Goal: Task Accomplishment & Management: Manage account settings

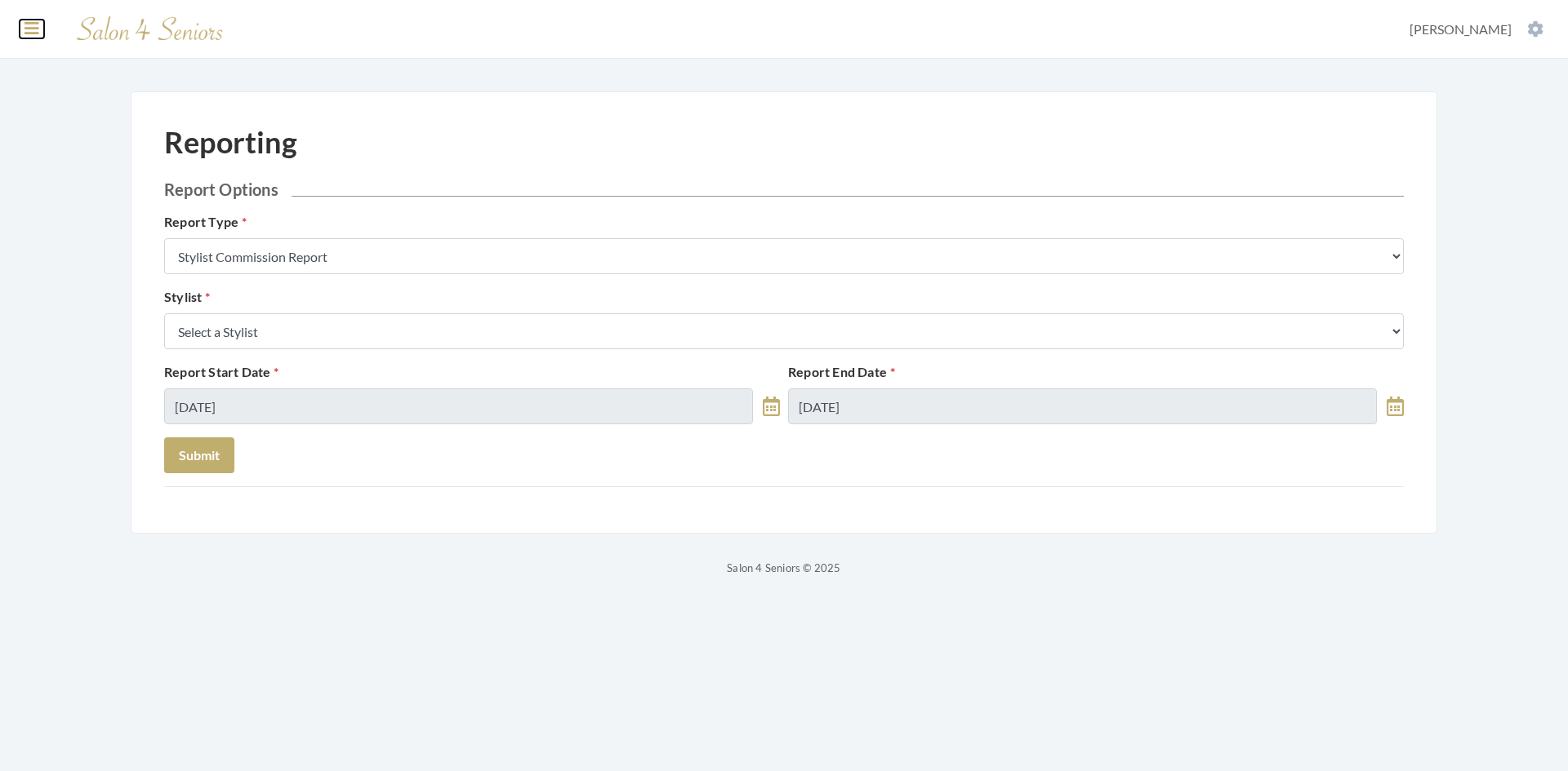
click at [25, 30] on icon at bounding box center [31, 28] width 15 height 16
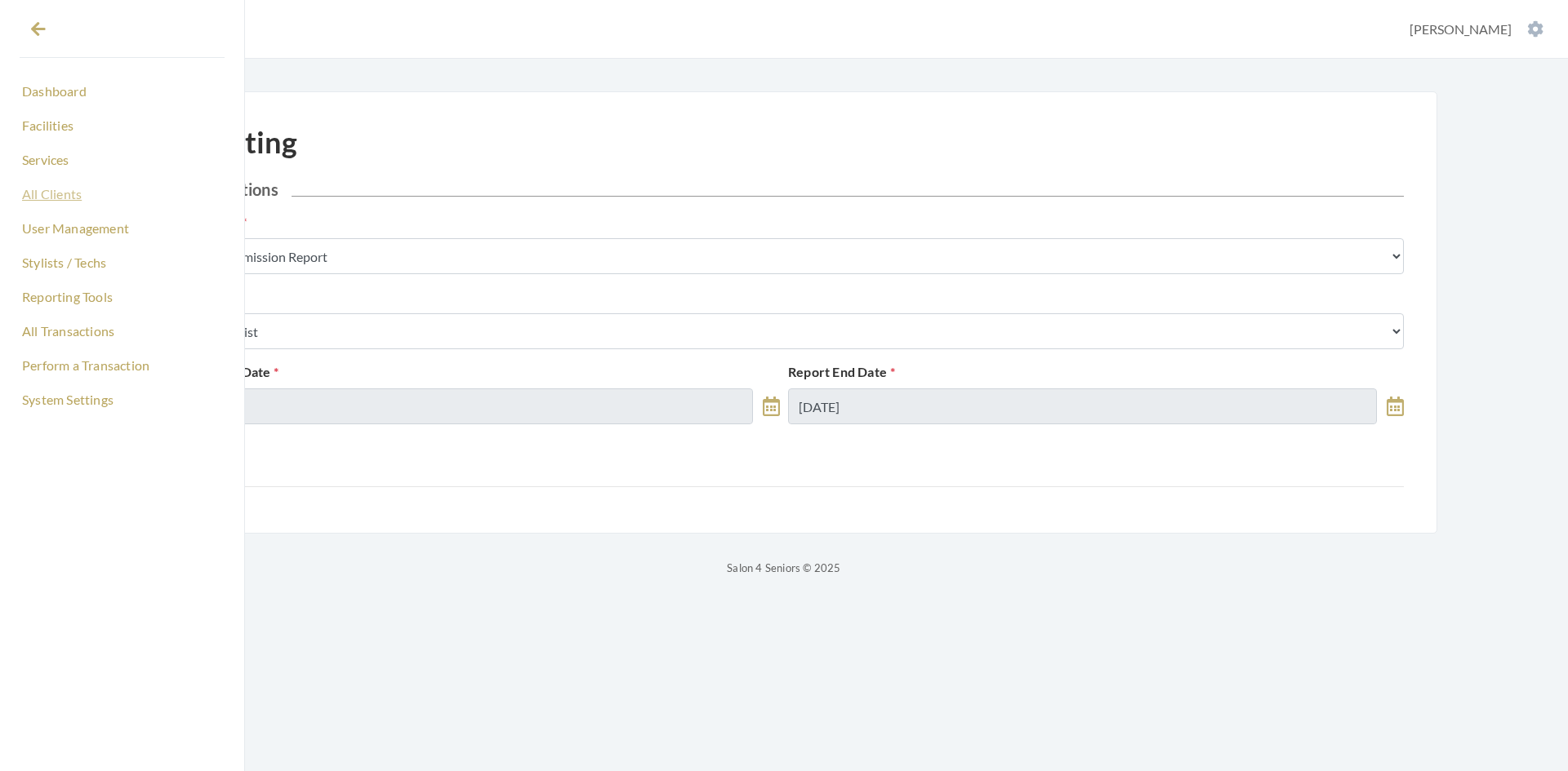
click at [68, 195] on link "All Clients" at bounding box center [122, 194] width 205 height 28
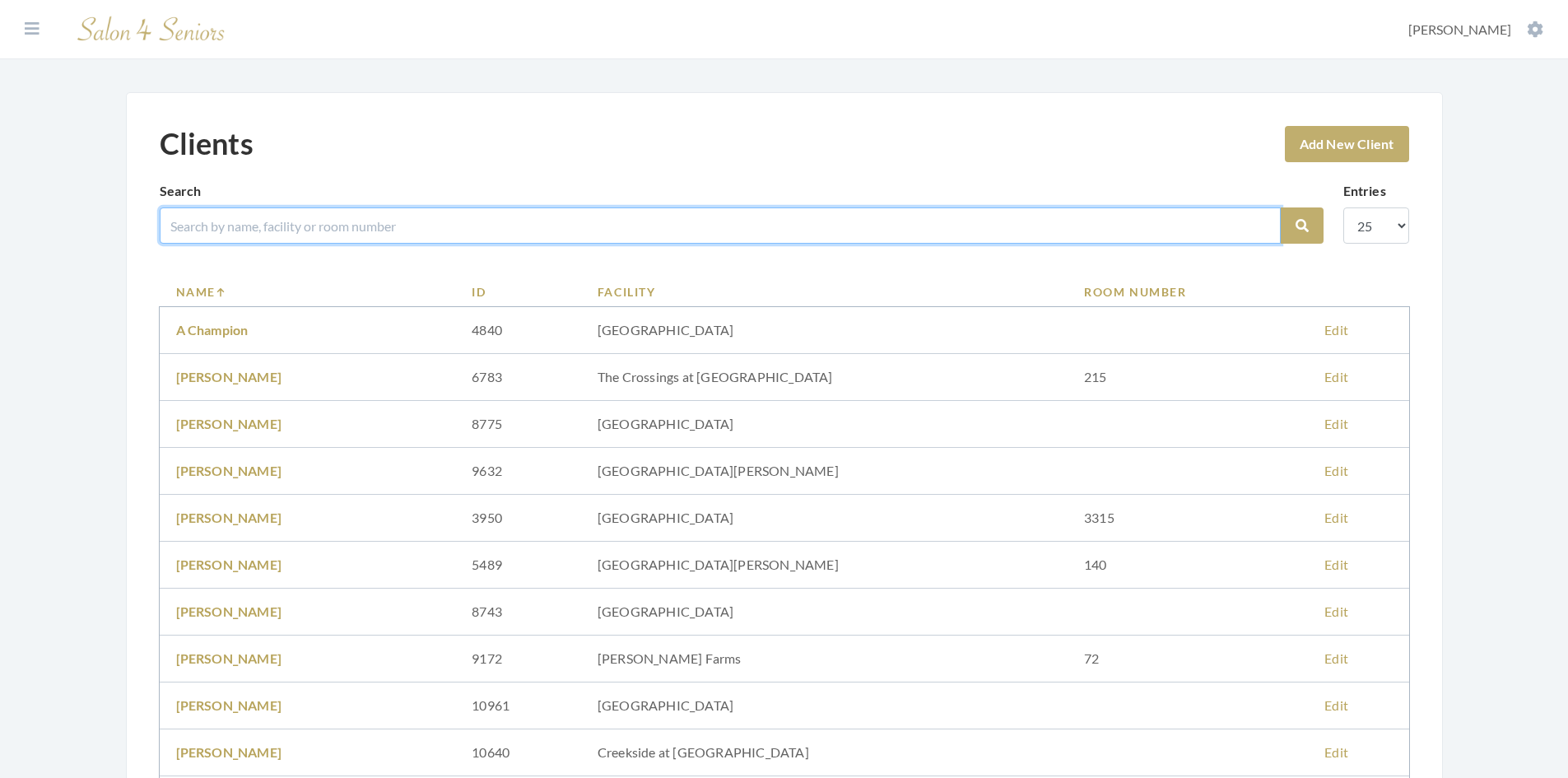
click at [211, 231] on input "search" at bounding box center [720, 225] width 1121 height 36
type input "SMYLY"
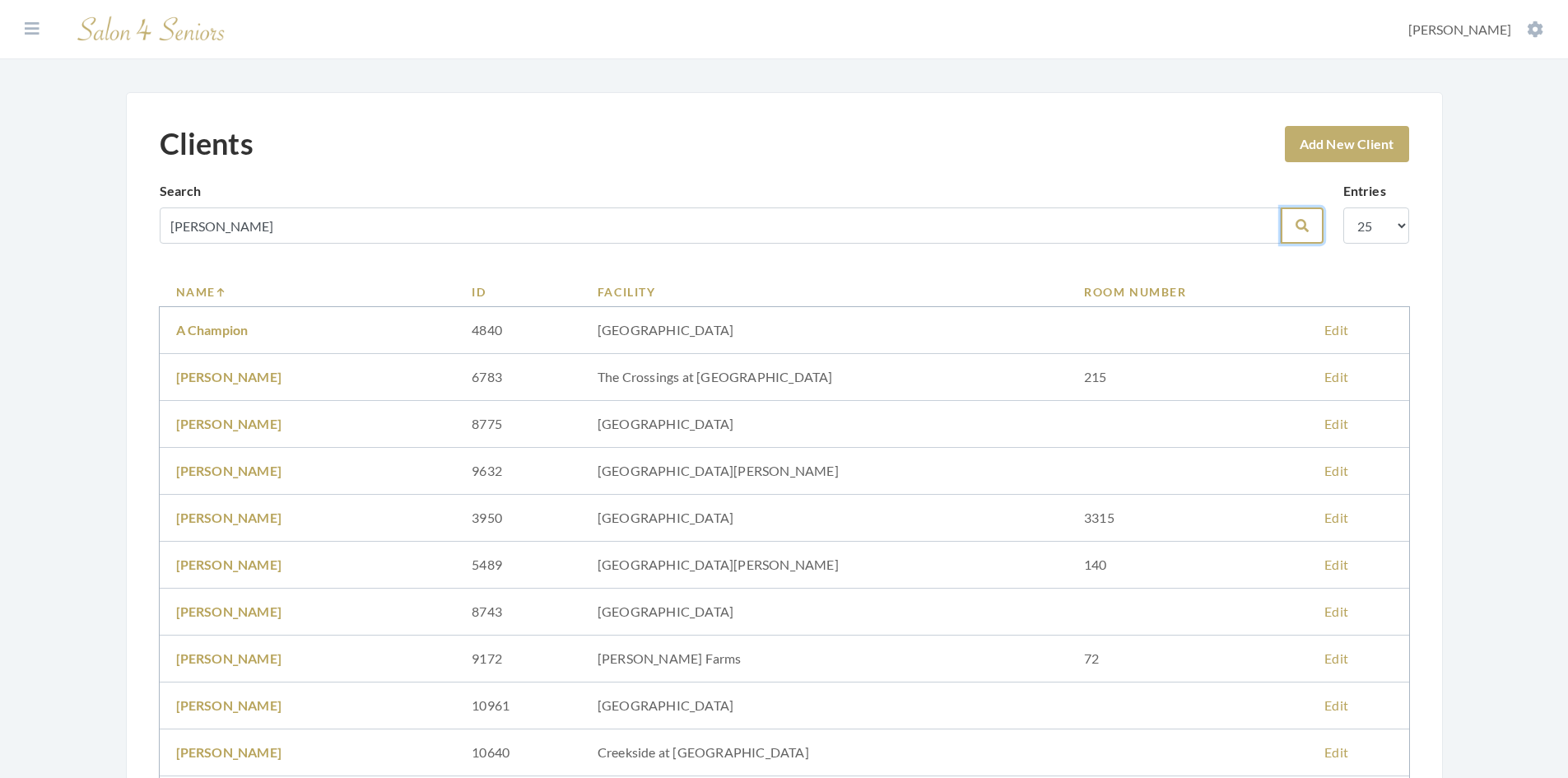
click at [1292, 229] on button "Search" at bounding box center [1302, 225] width 43 height 36
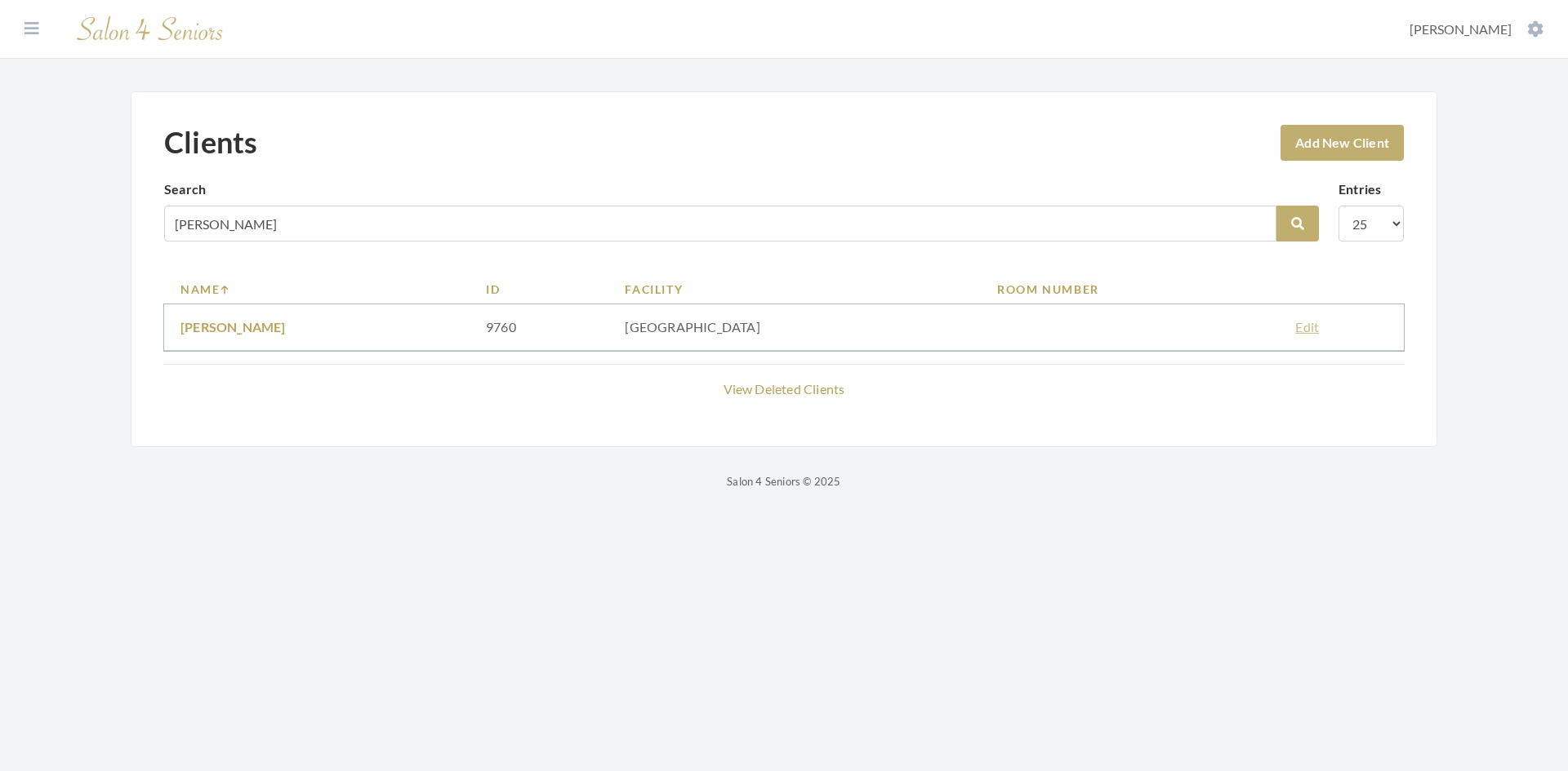
click at [1295, 328] on link "Edit" at bounding box center [1307, 327] width 23 height 15
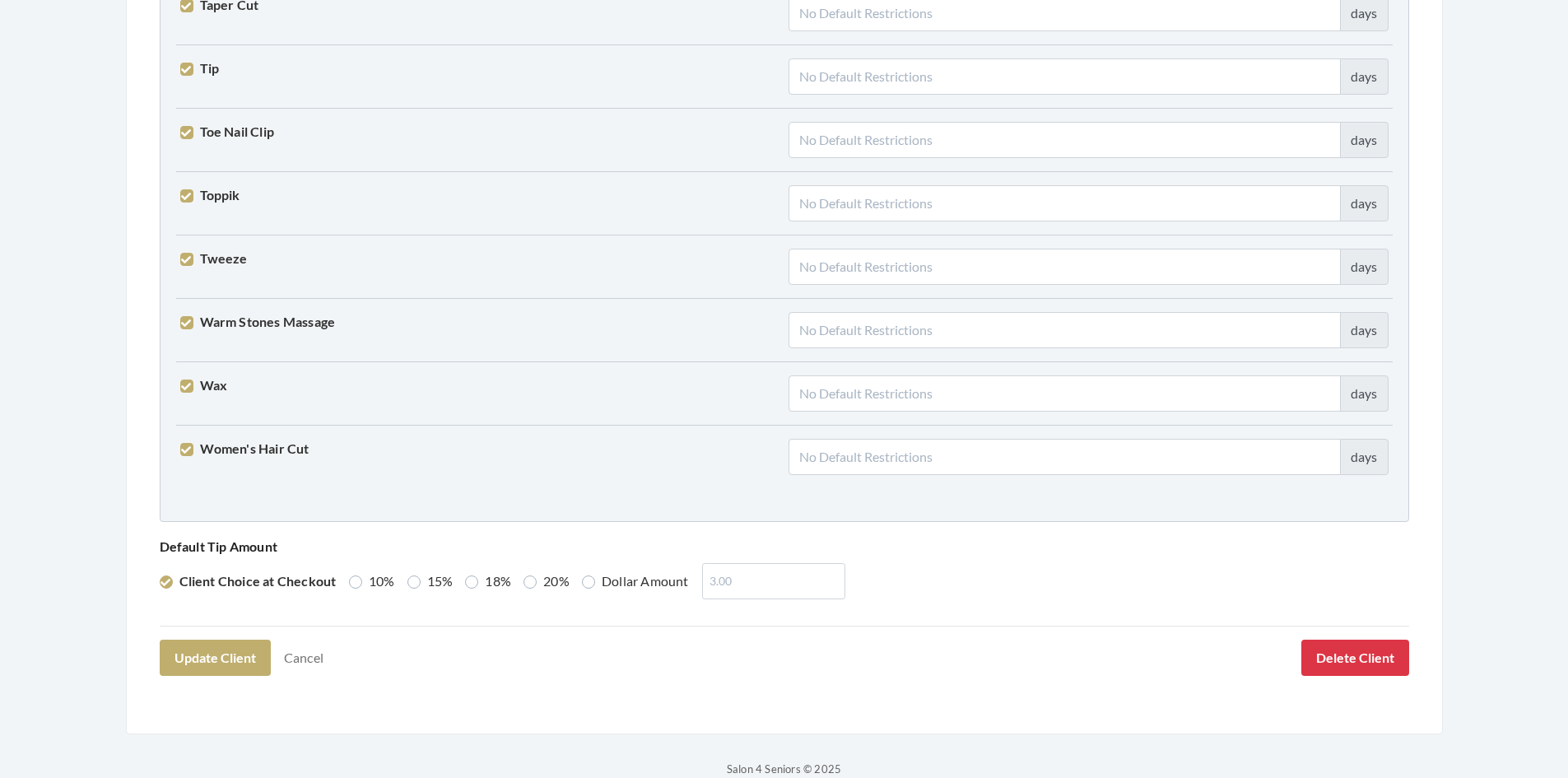
scroll to position [4035, 0]
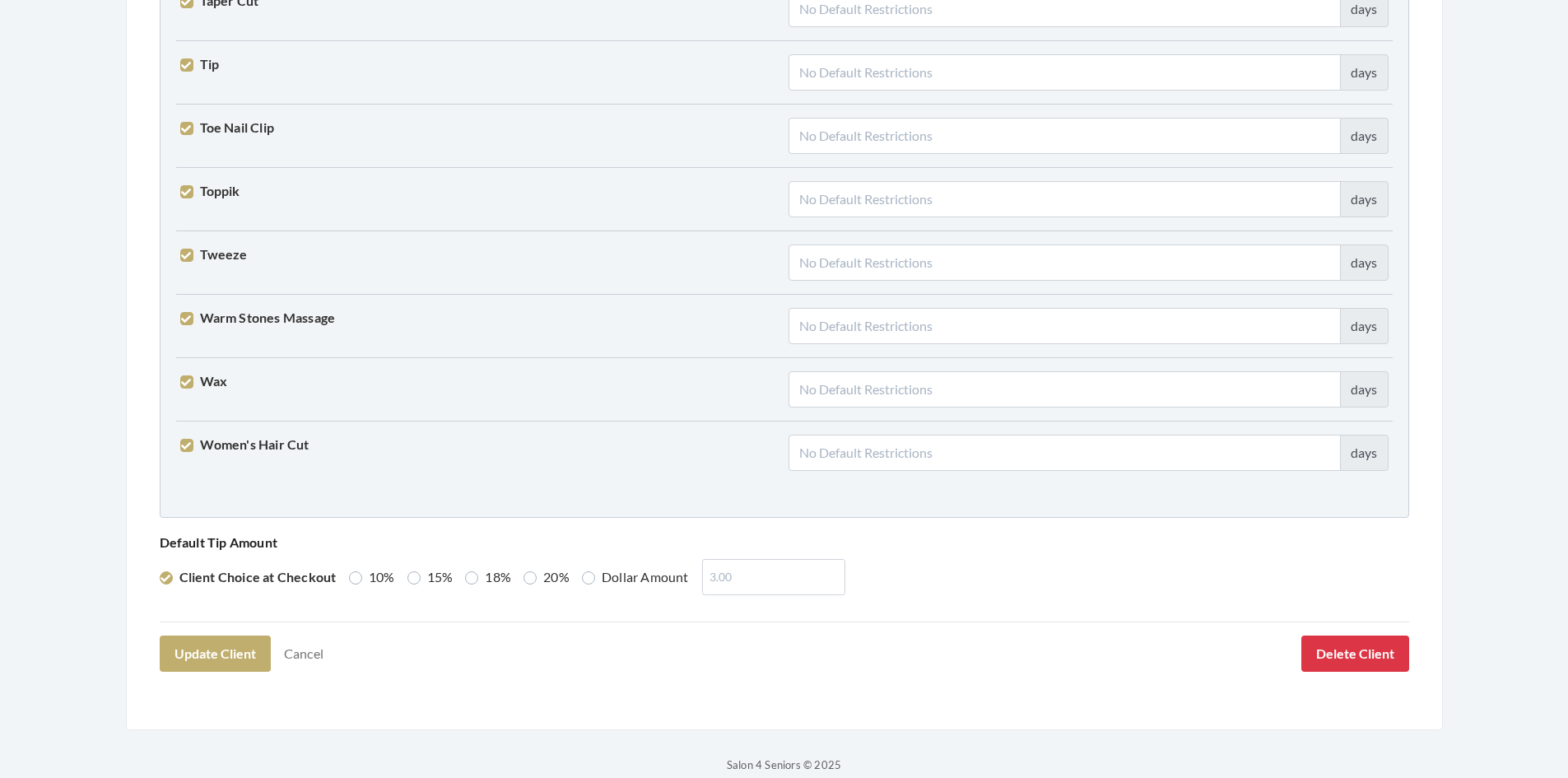
click at [590, 577] on label "Dollar Amount" at bounding box center [635, 577] width 107 height 19
radio input "true"
click at [727, 570] on input "number" at bounding box center [769, 577] width 143 height 36
click at [714, 577] on input "1.00" at bounding box center [769, 577] width 143 height 36
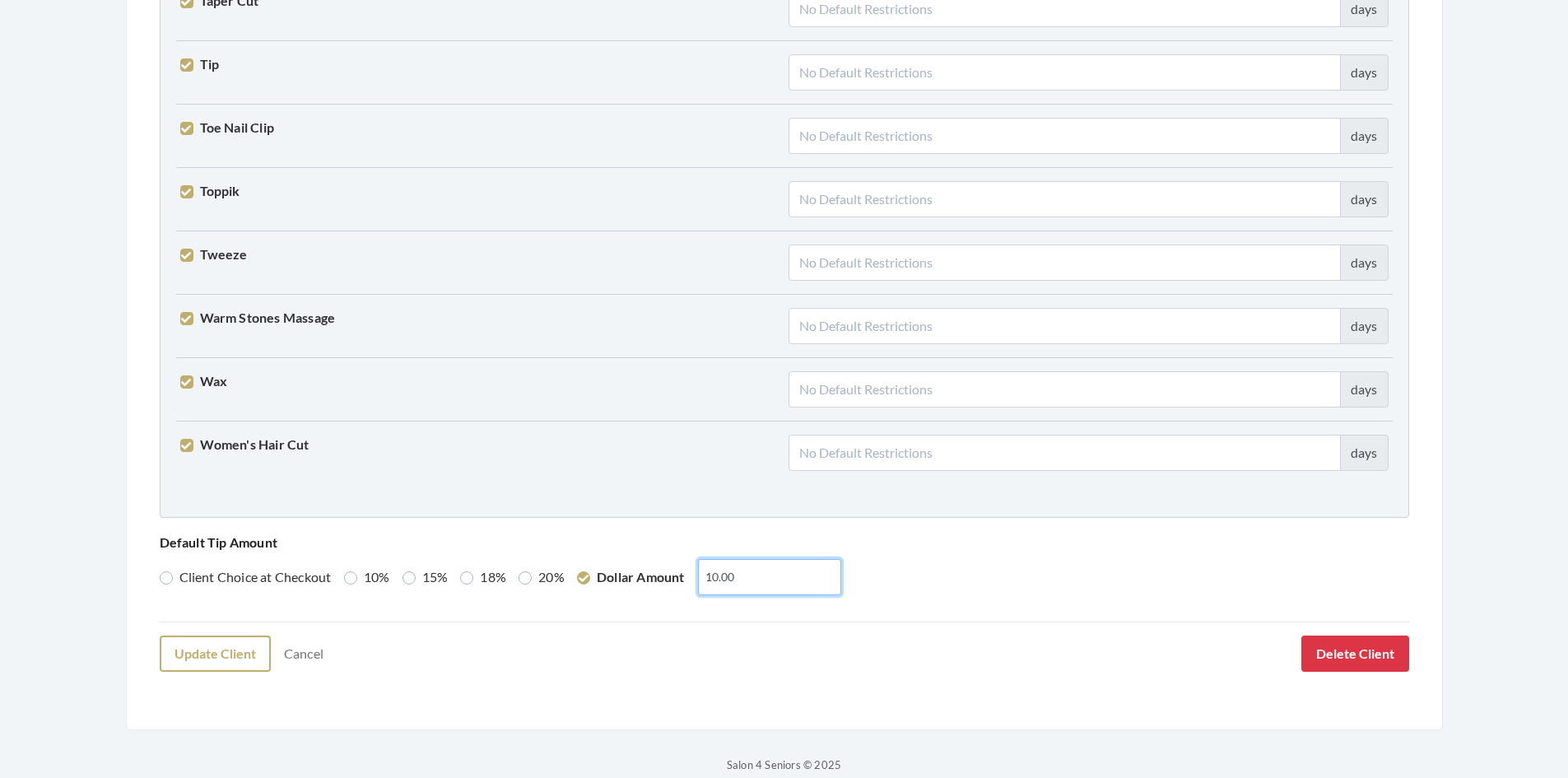
type input "10.00"
click at [236, 660] on button "Update Client" at bounding box center [215, 653] width 111 height 36
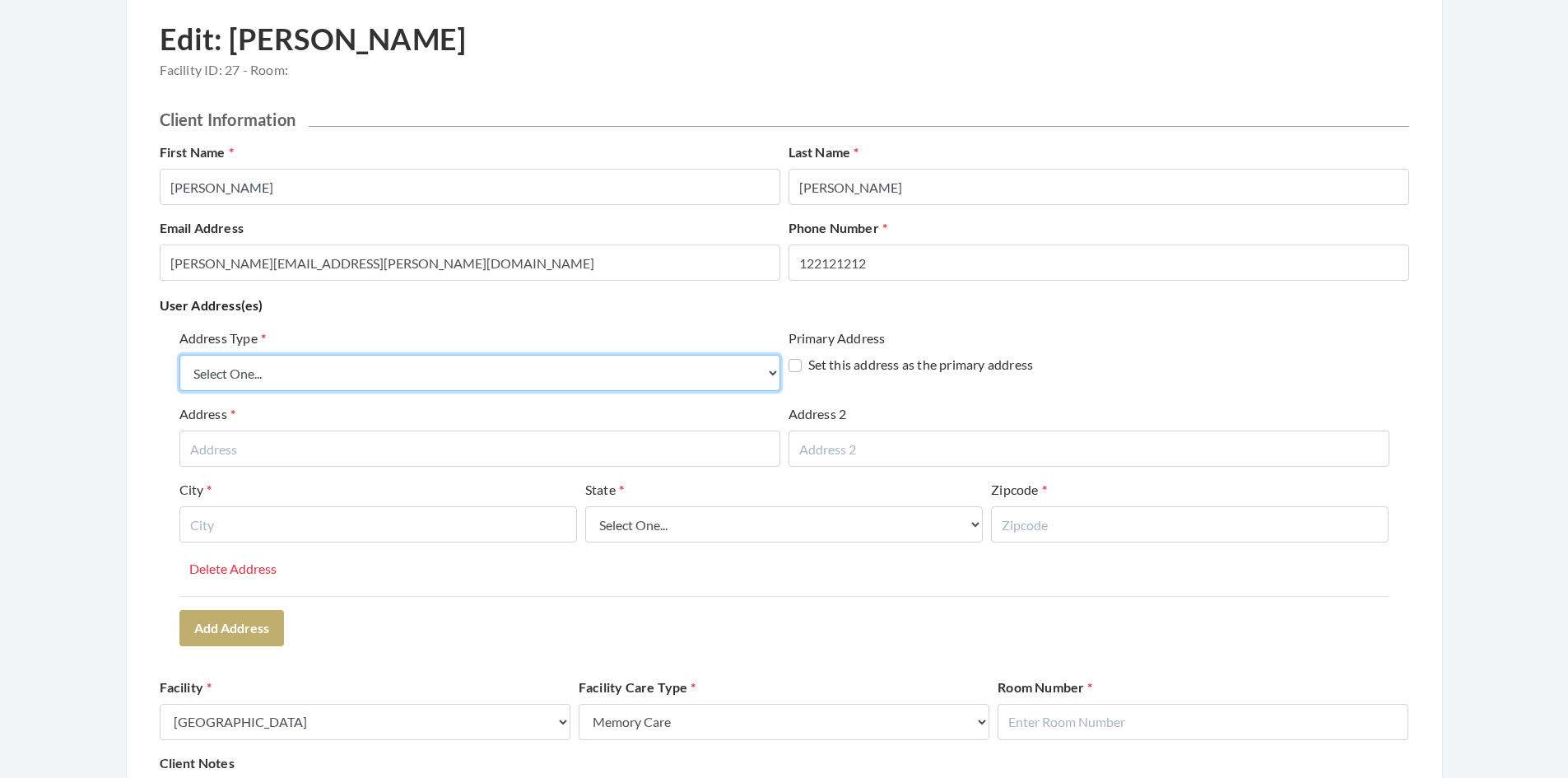
scroll to position [89, 0]
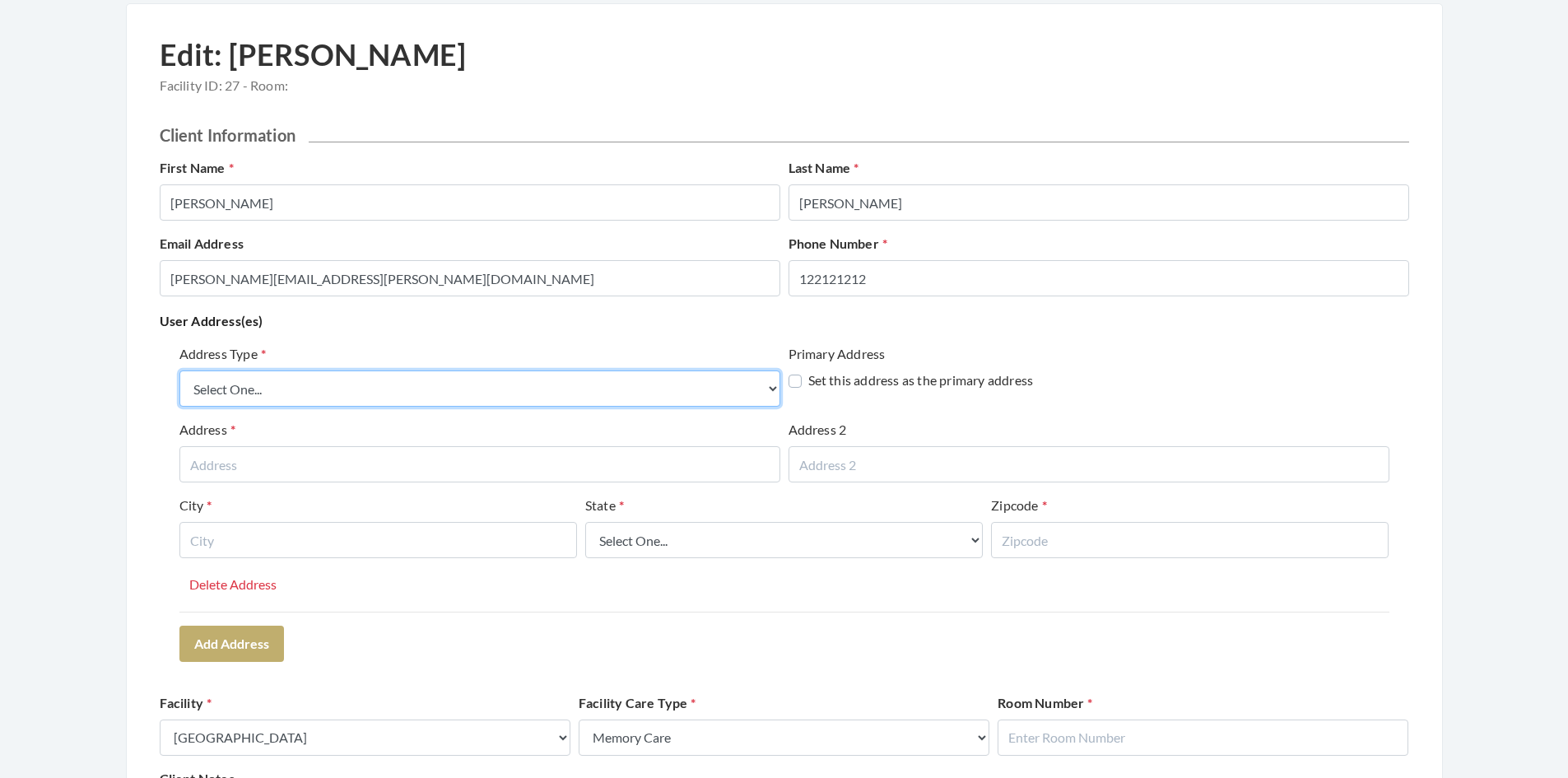
click at [300, 390] on select "Select One... Office Address Home Address Billing Address" at bounding box center [479, 388] width 601 height 36
click at [179, 370] on select "Select One... Office Address Home Address Billing Address" at bounding box center [479, 388] width 601 height 36
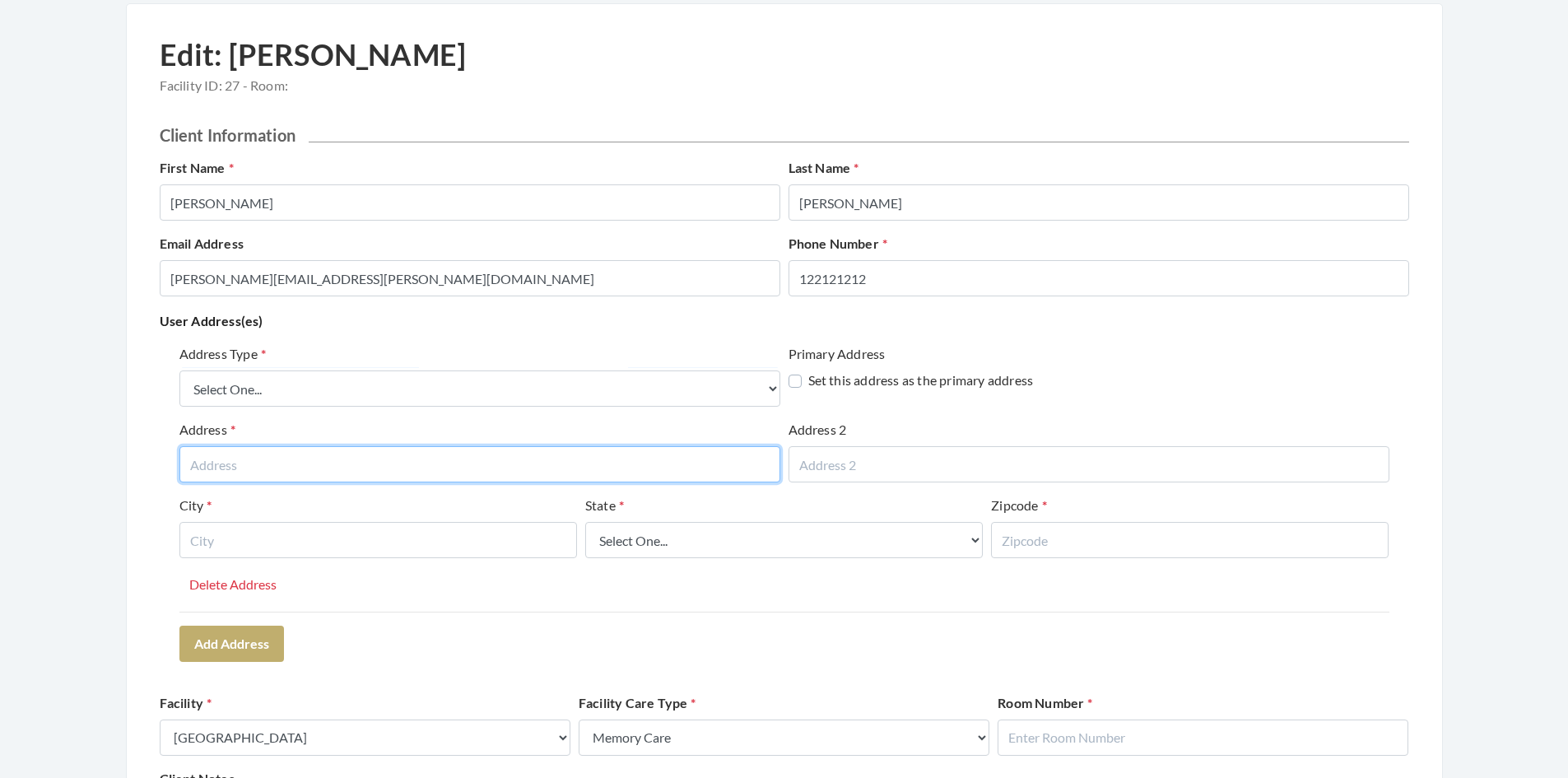
click at [249, 457] on input "text" at bounding box center [479, 464] width 601 height 36
type input "1424 Montclair Rd"
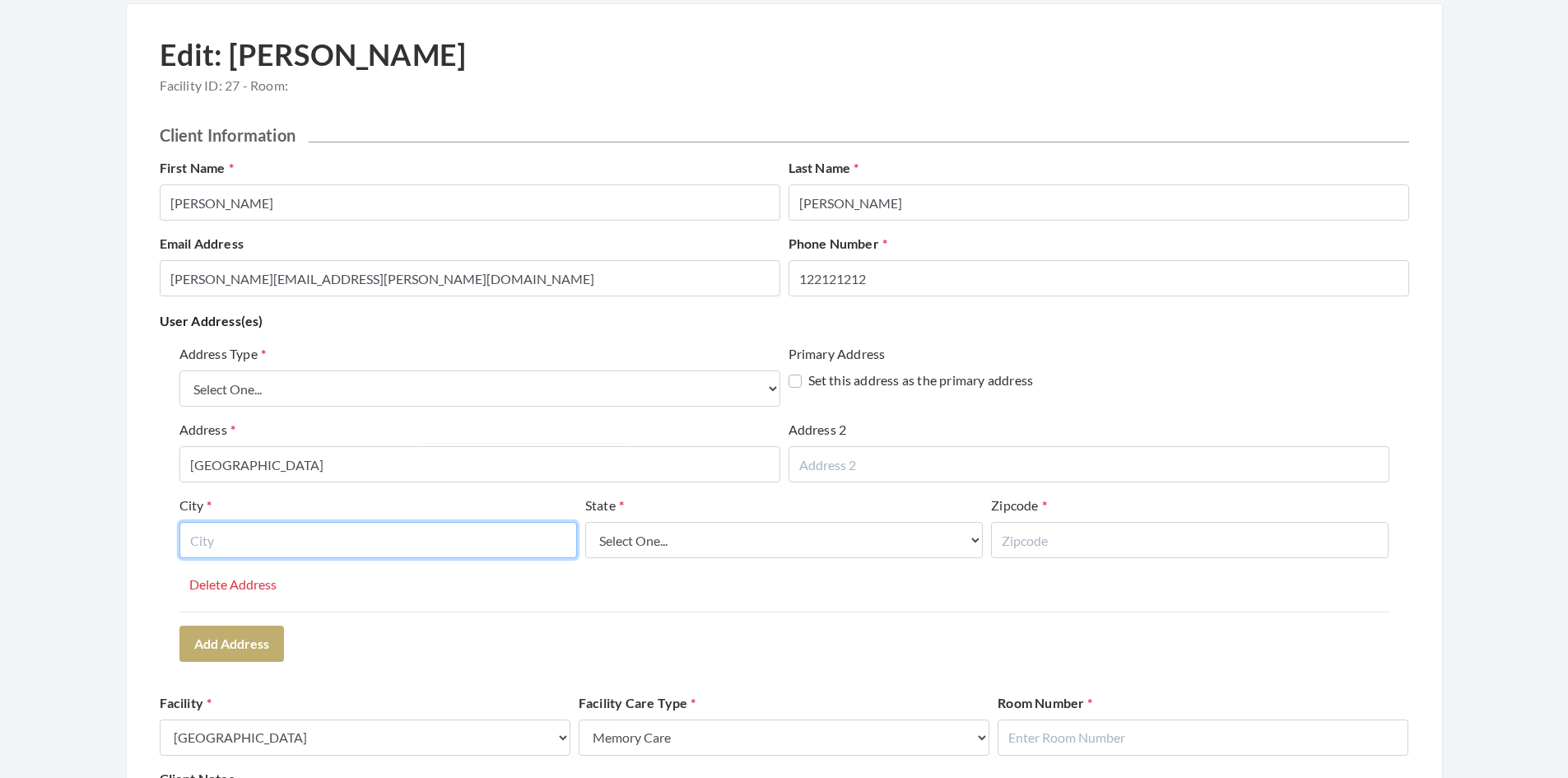
click at [248, 534] on input "text" at bounding box center [378, 540] width 398 height 36
type input "Birmingham"
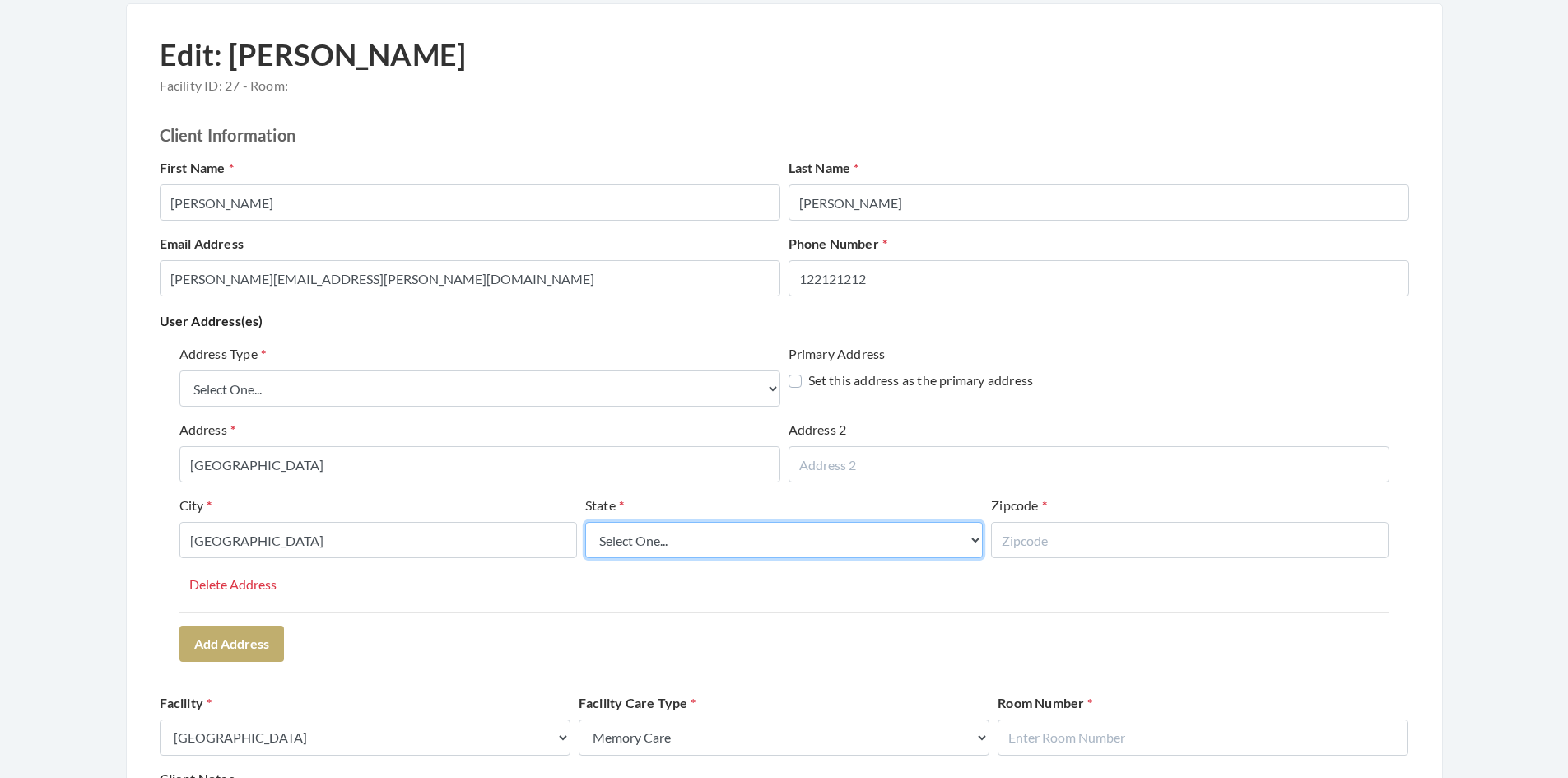
click at [694, 547] on select "Select One... Alabama Alaska American Samoa Arizona Arkansas California Colorad…" at bounding box center [784, 540] width 398 height 36
select select "al"
click at [586, 523] on select "Select One... Alabama Alaska American Samoa Arizona Arkansas California Colorad…" at bounding box center [784, 540] width 398 height 36
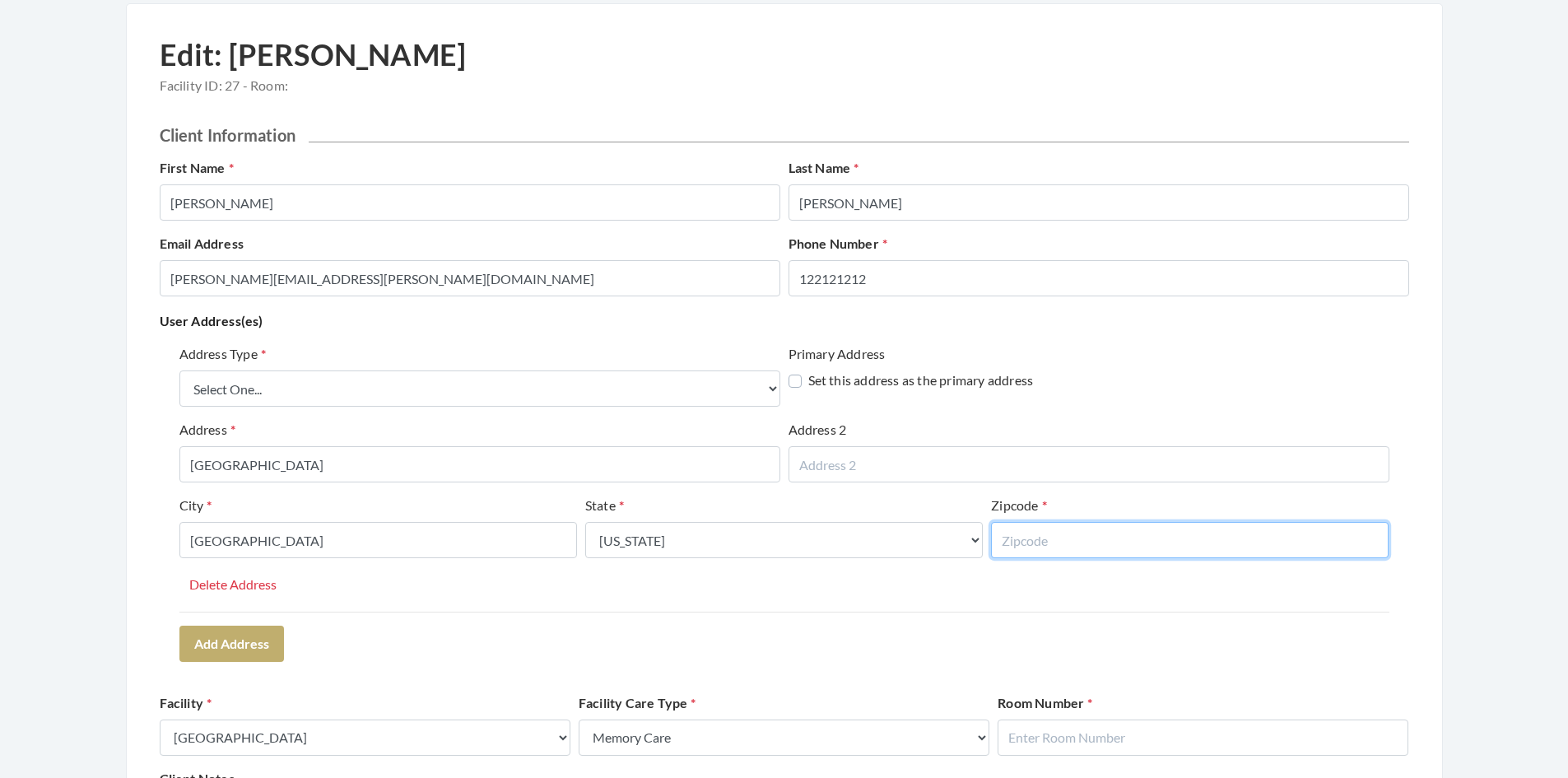
click at [1036, 538] on input "text" at bounding box center [1190, 540] width 398 height 36
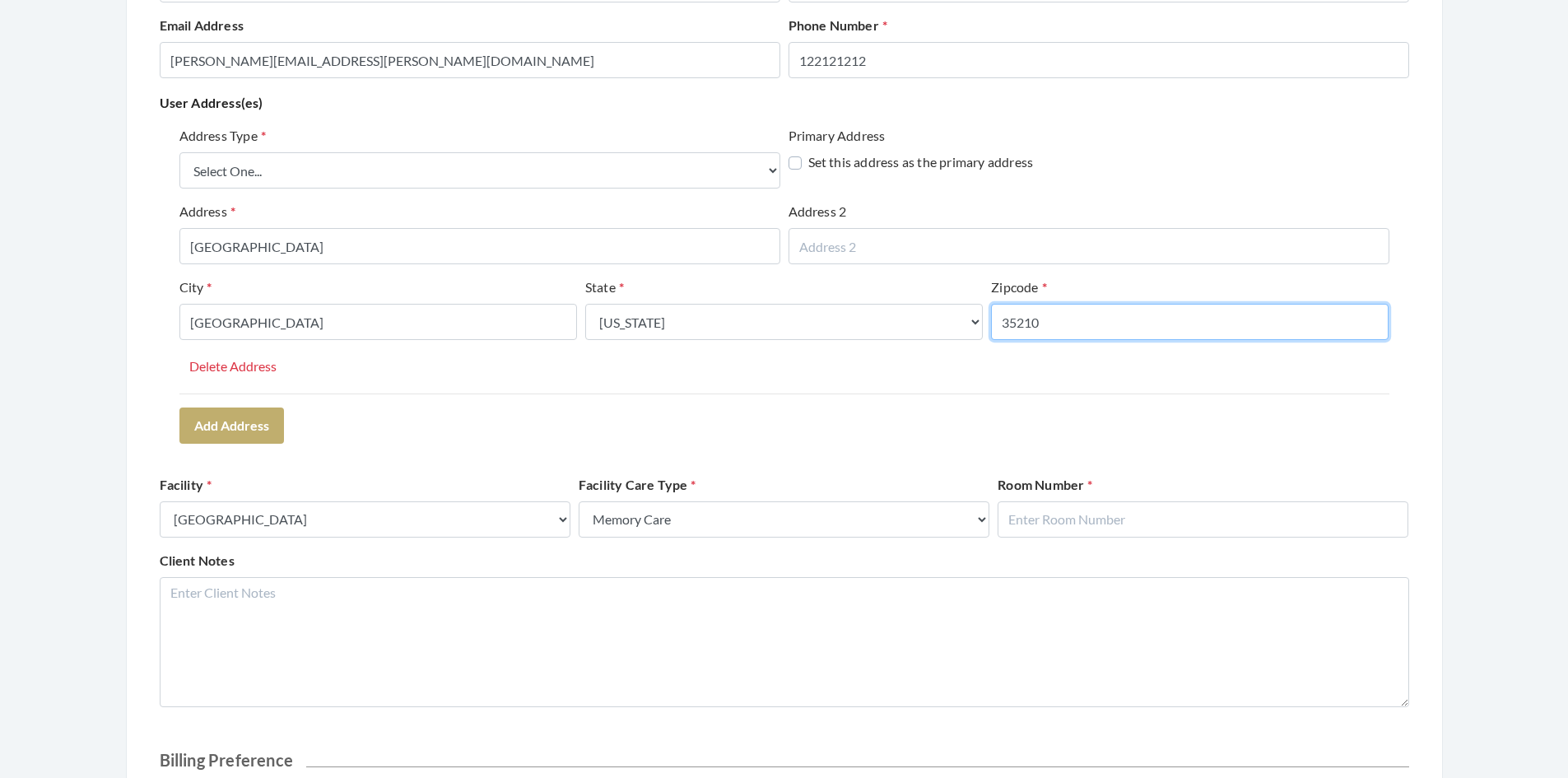
scroll to position [336, 0]
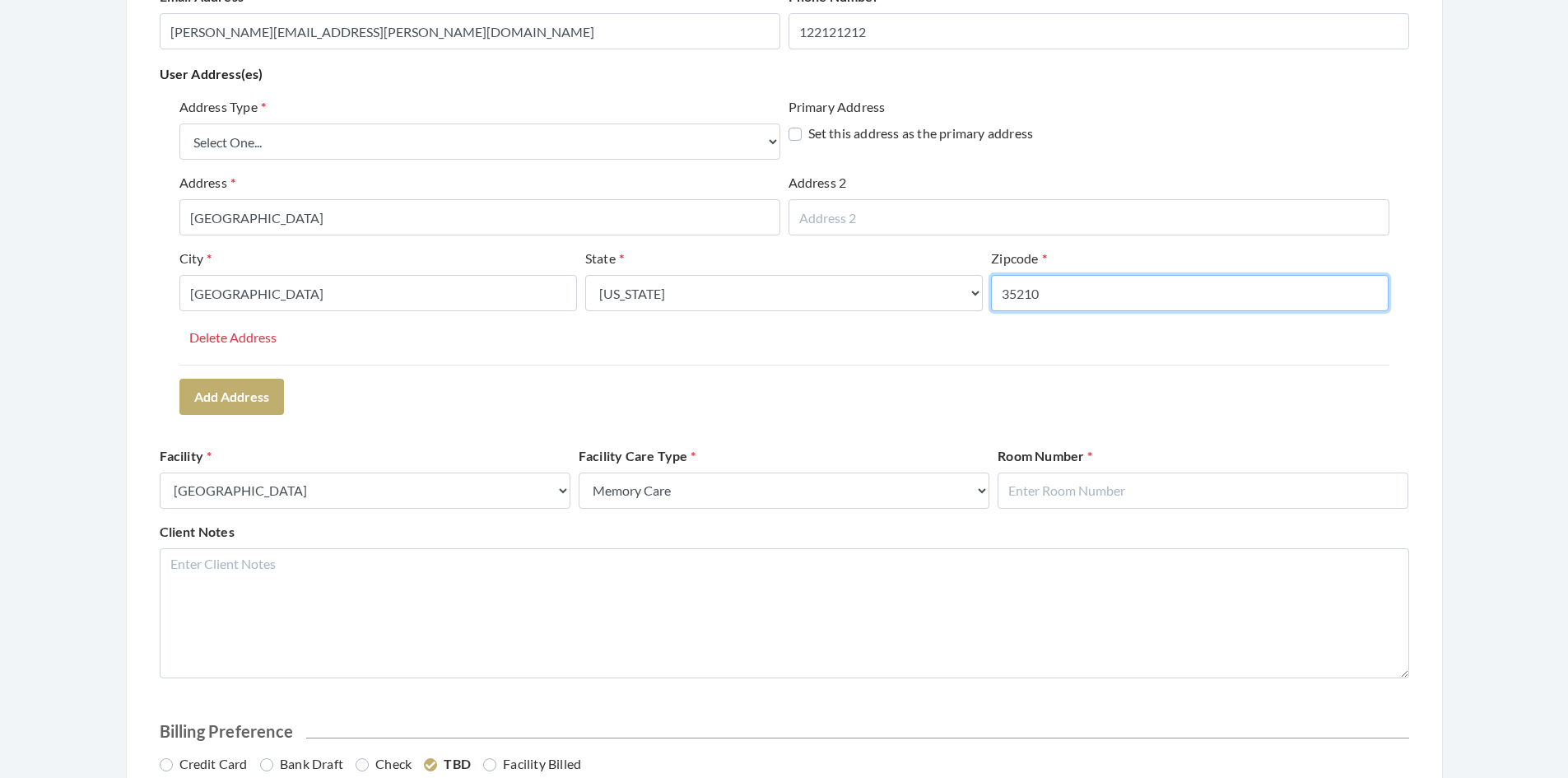
type input "35210"
click at [1084, 486] on input "text" at bounding box center [1203, 490] width 410 height 36
type input "0"
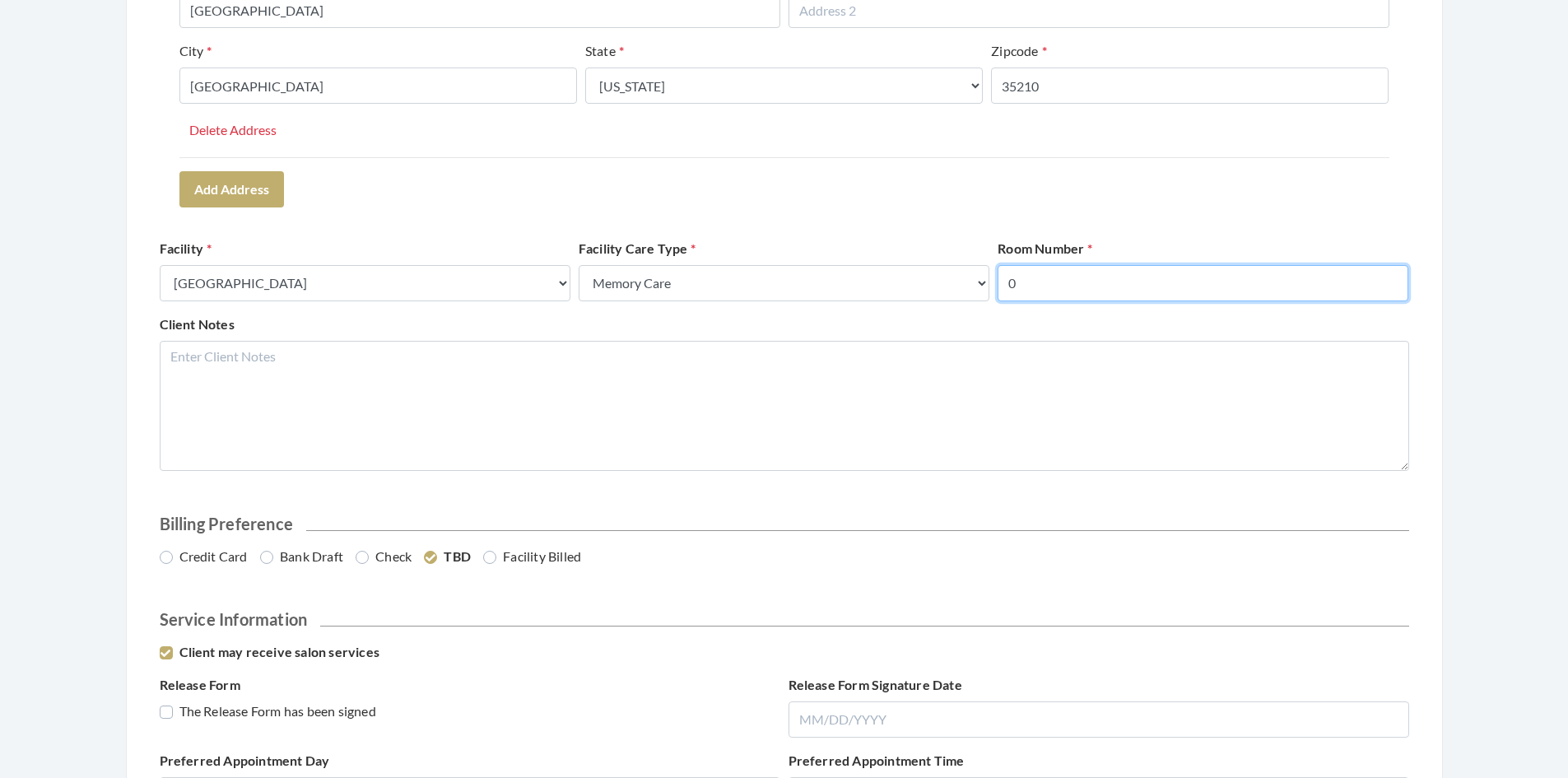
scroll to position [583, 0]
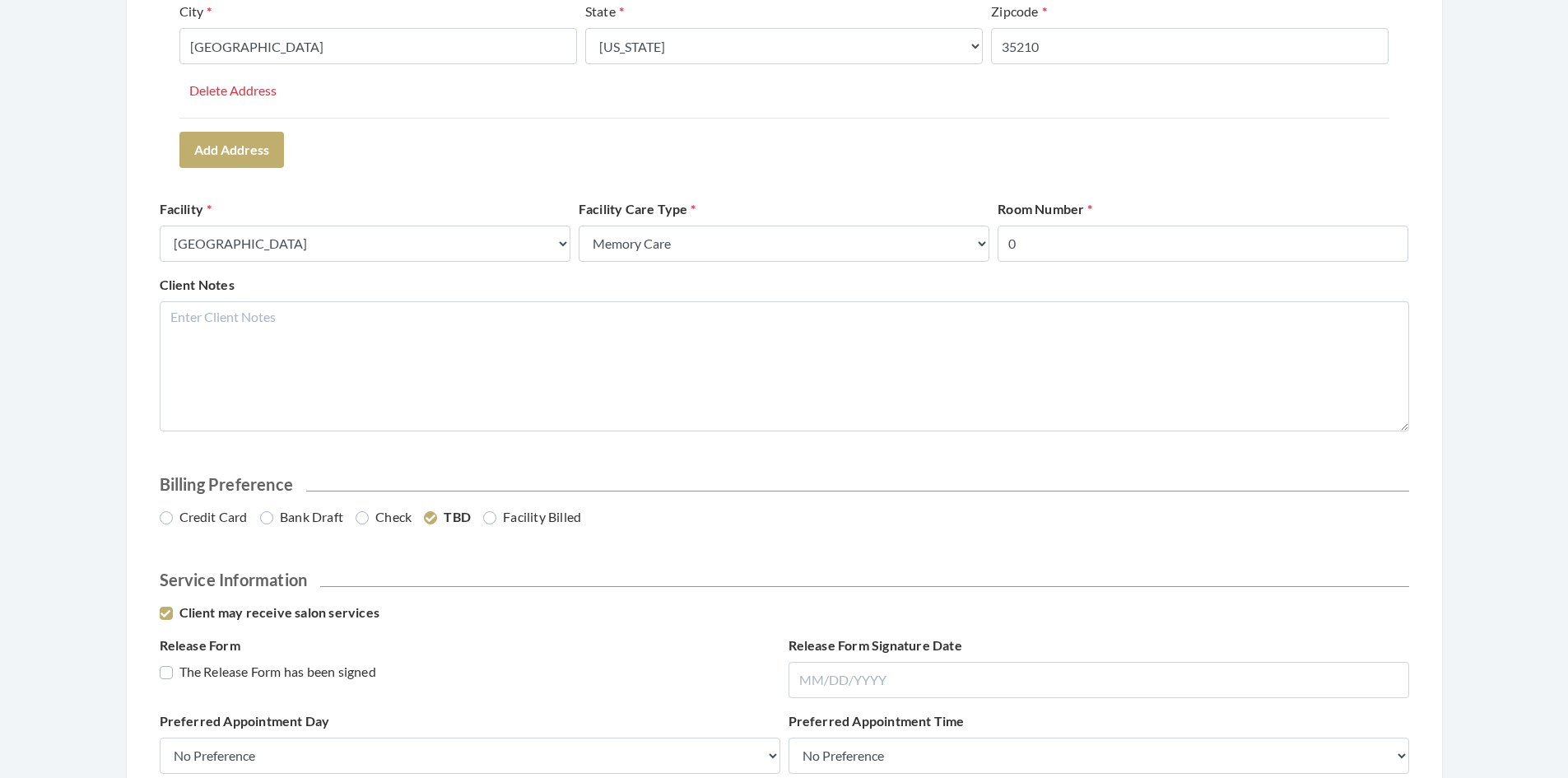
click at [490, 525] on label "Facility Billed" at bounding box center [532, 517] width 98 height 19
radio input "true"
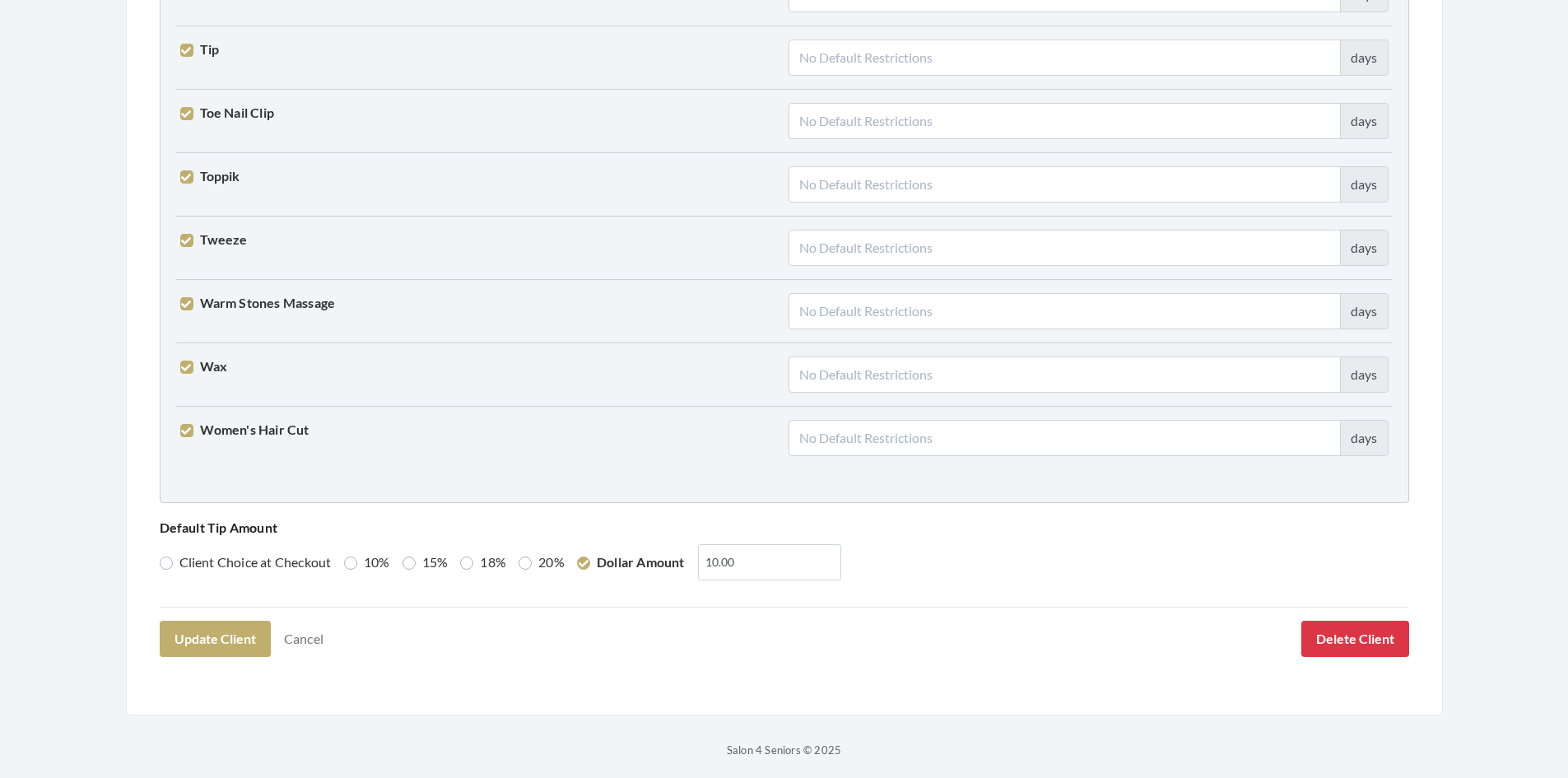
scroll to position [4057, 0]
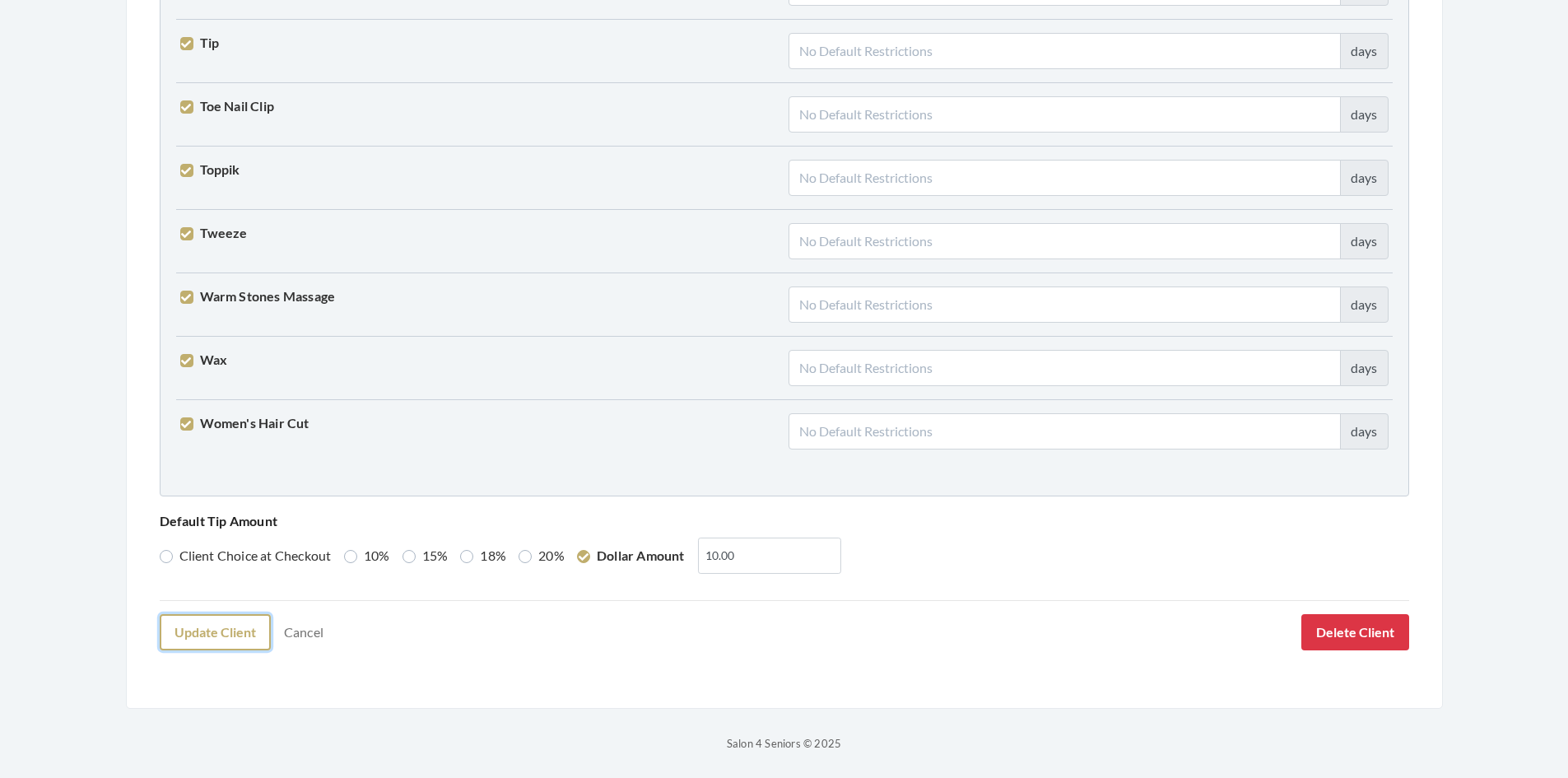
click at [201, 641] on button "Update Client" at bounding box center [215, 632] width 111 height 36
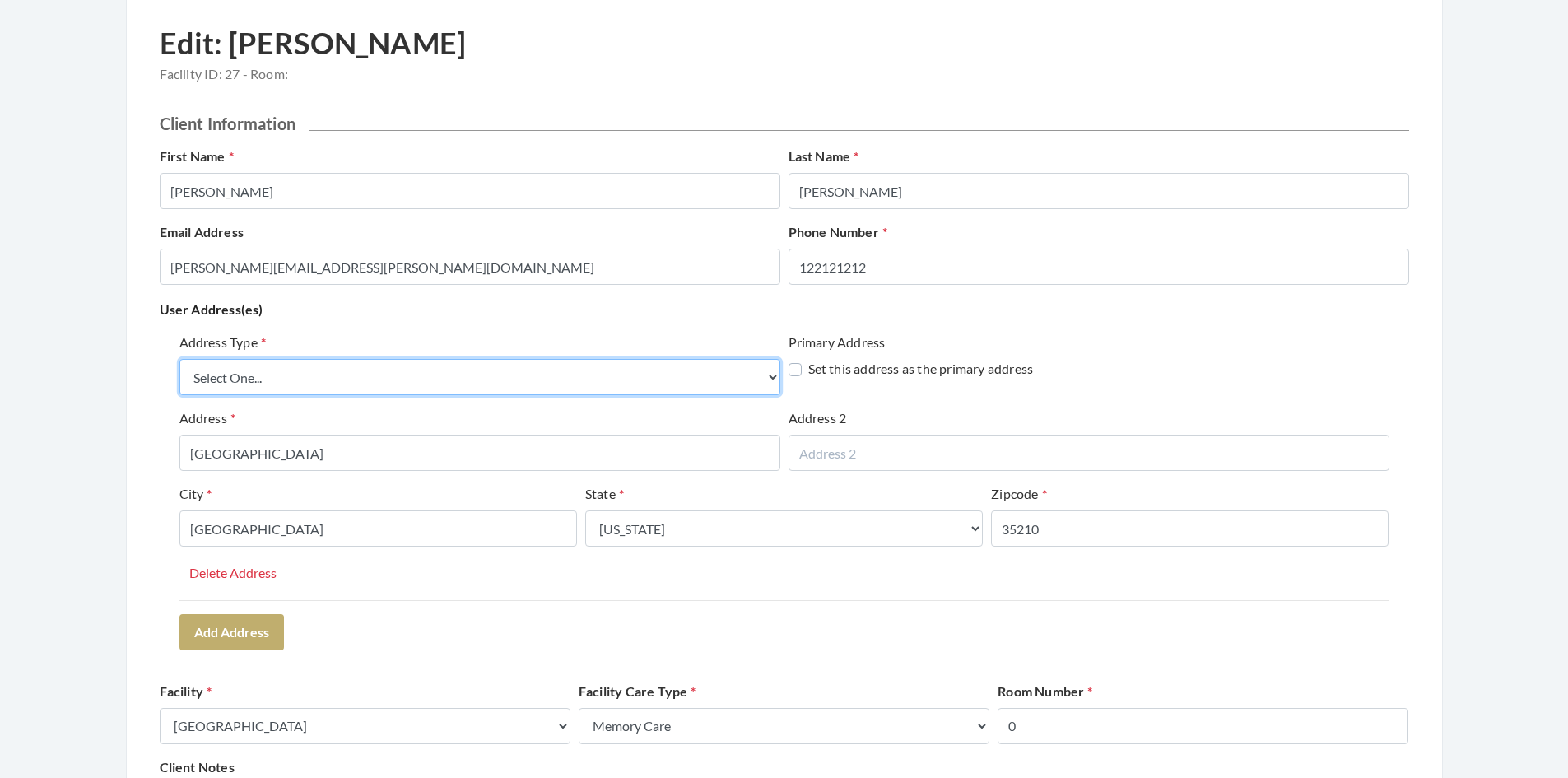
scroll to position [89, 0]
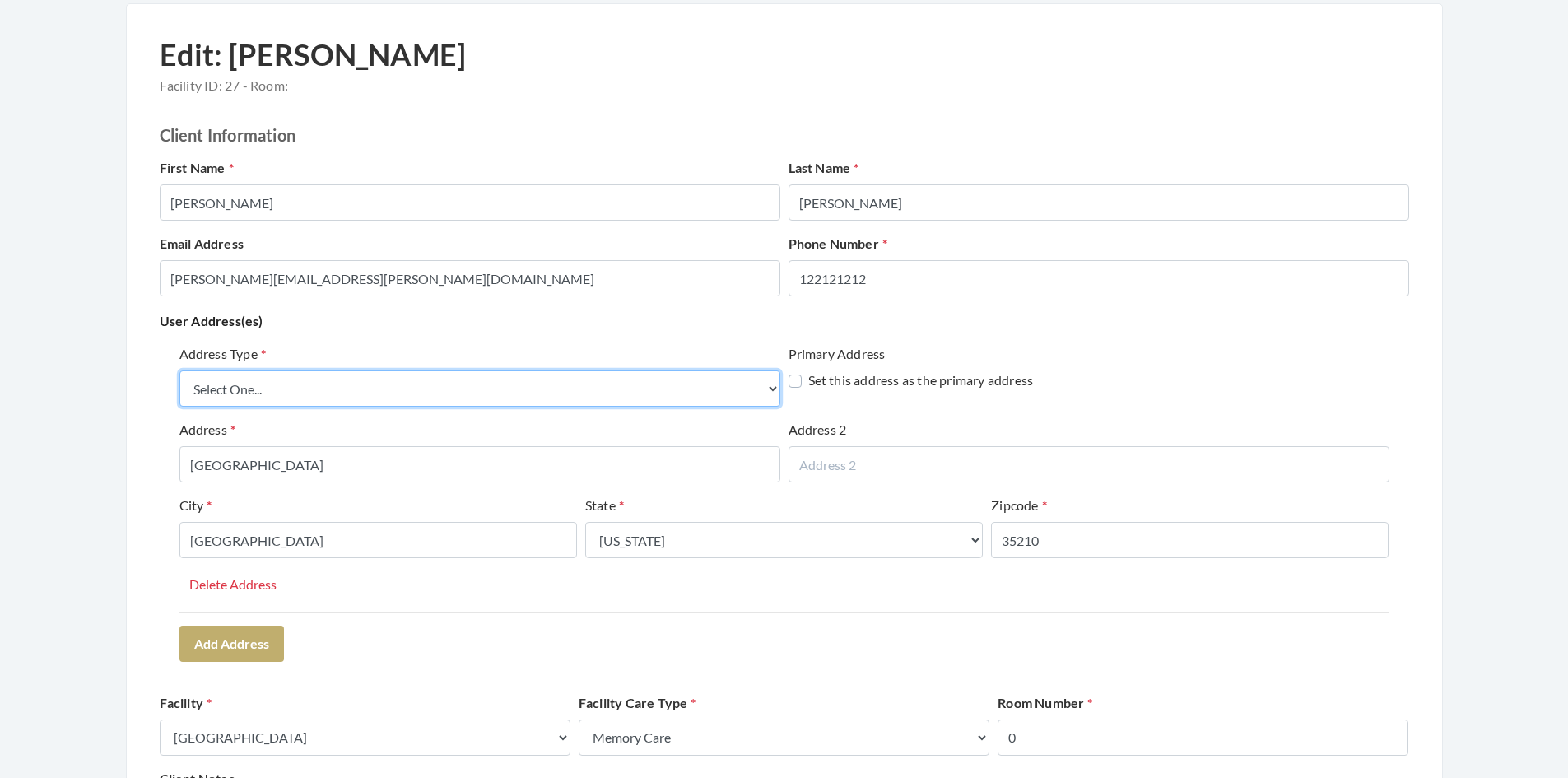
click at [644, 384] on select "Select One... Office Address Home Address Billing Address" at bounding box center [479, 388] width 601 height 36
select select "home"
click at [179, 370] on select "Select One... Office Address Home Address Billing Address" at bounding box center [479, 388] width 601 height 36
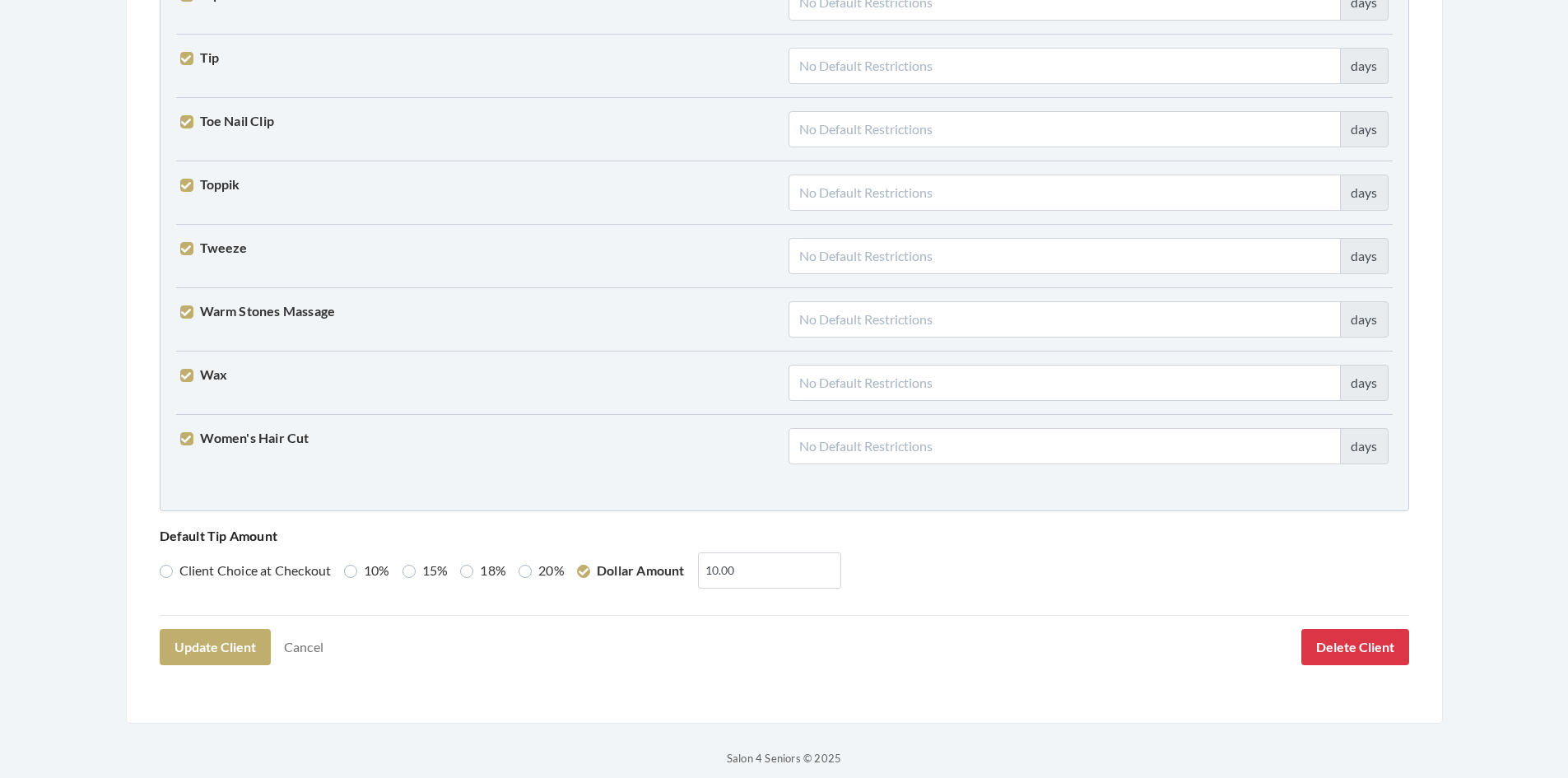
scroll to position [4057, 0]
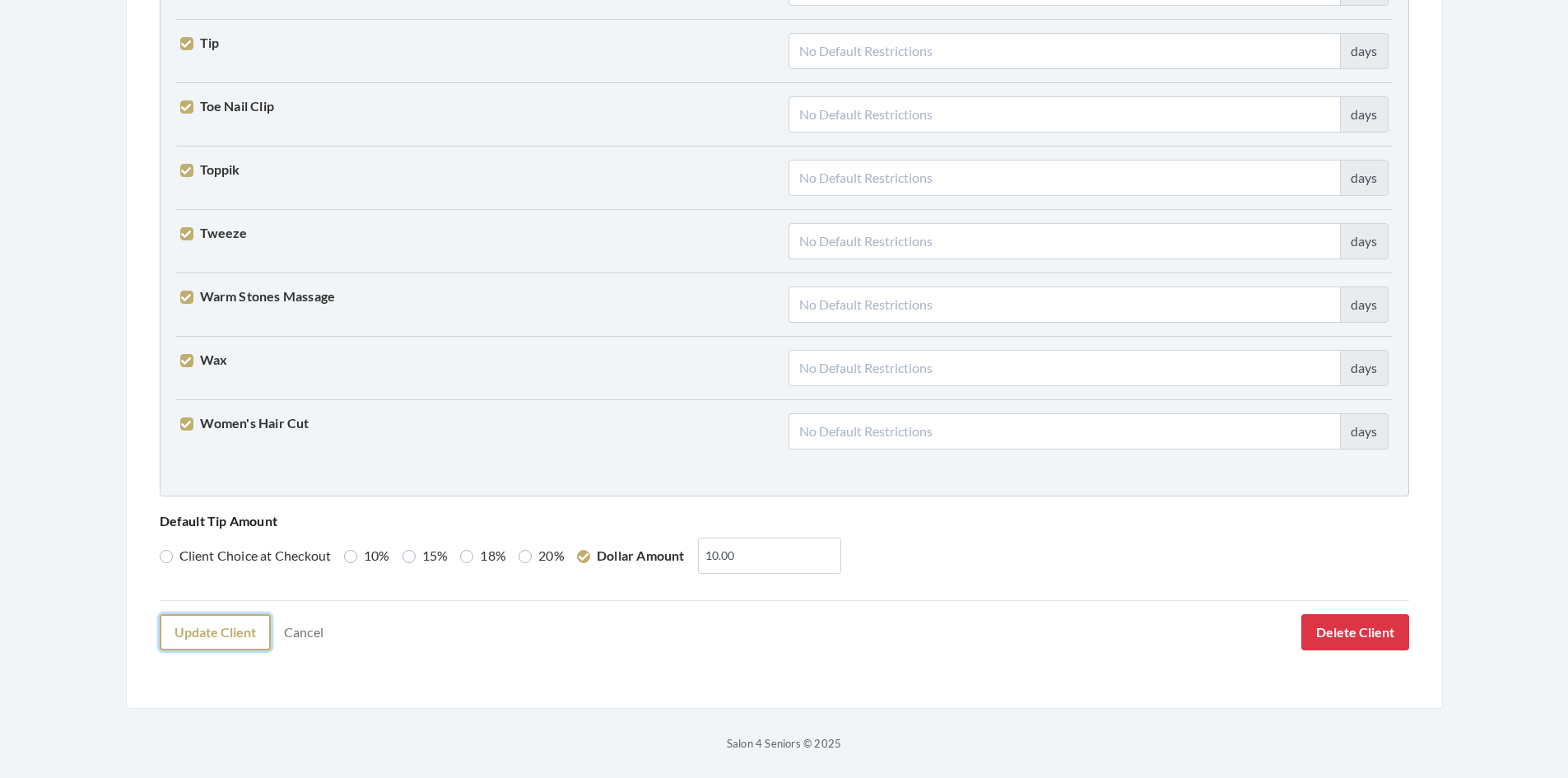
click at [229, 626] on button "Update Client" at bounding box center [215, 632] width 111 height 36
click at [231, 638] on button "Update Client" at bounding box center [215, 632] width 111 height 36
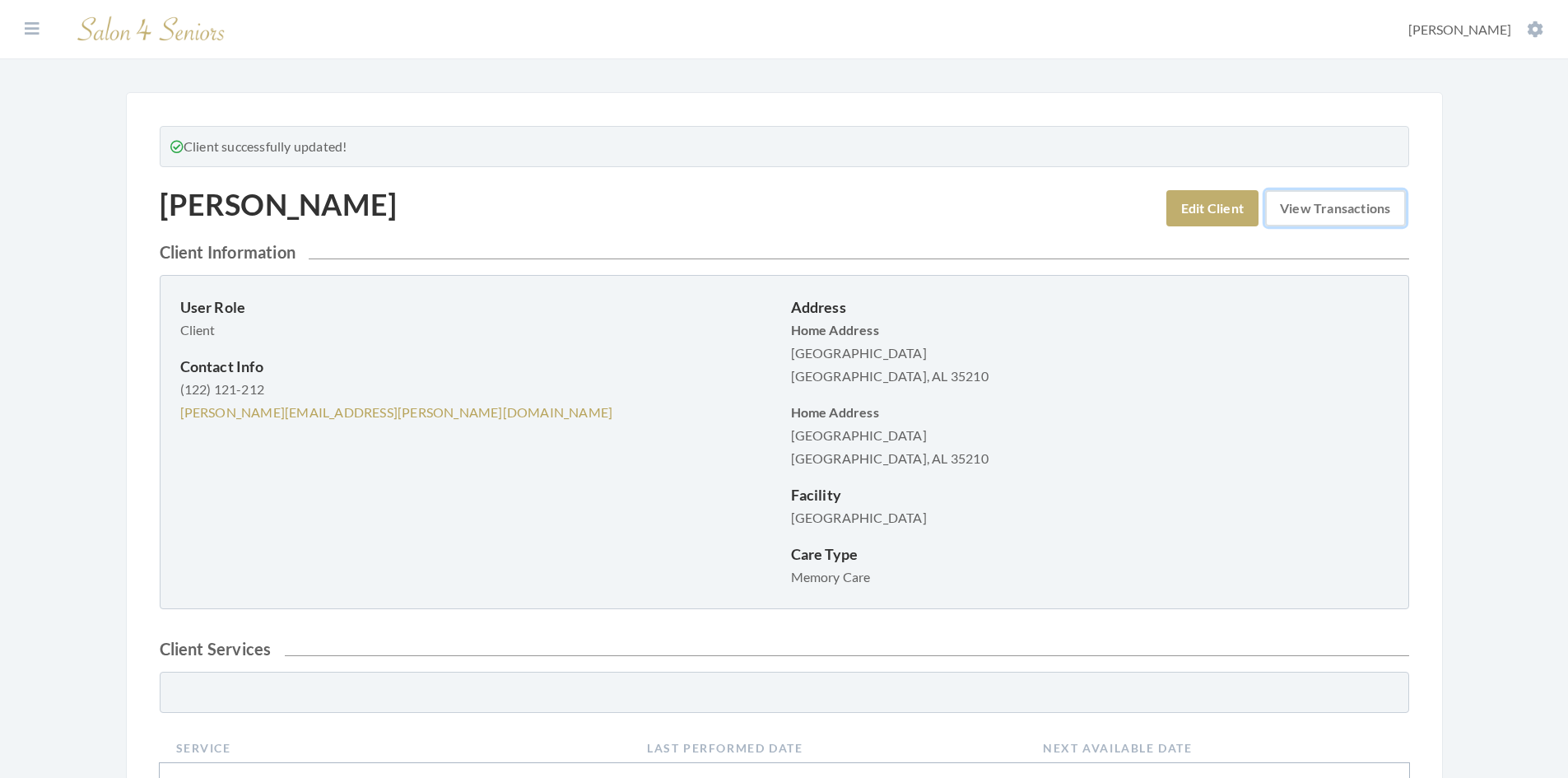
click at [1310, 214] on link "View Transactions" at bounding box center [1335, 208] width 140 height 36
